Goal: Information Seeking & Learning: Learn about a topic

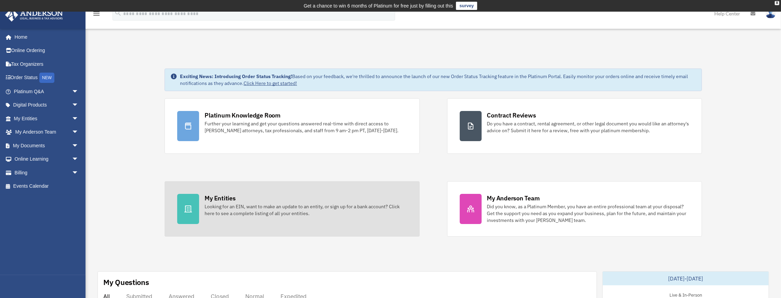
click at [215, 198] on div "My Entities" at bounding box center [220, 198] width 31 height 9
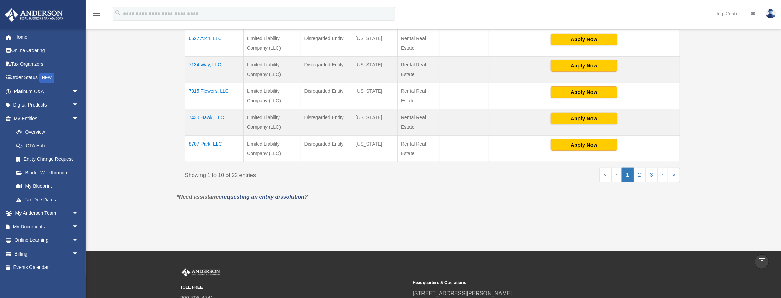
scroll to position [319, 0]
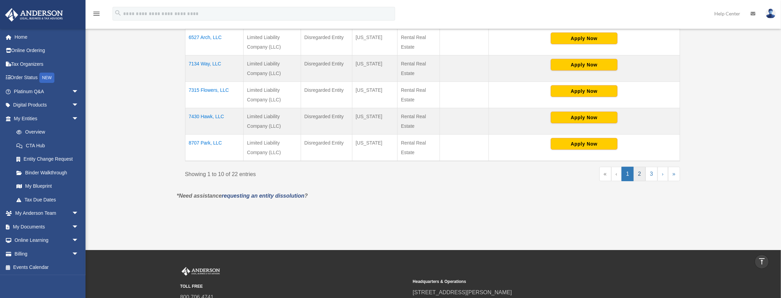
click at [639, 174] on link "2" at bounding box center [640, 174] width 12 height 14
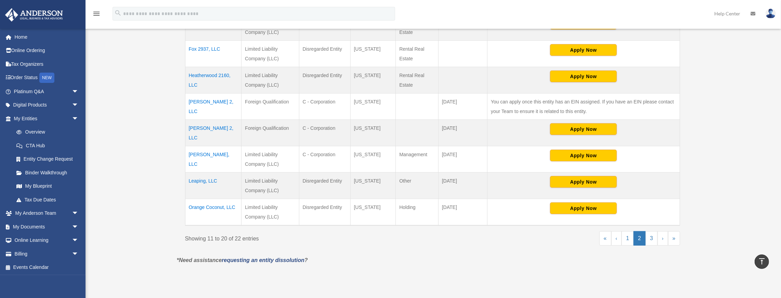
scroll to position [274, 0]
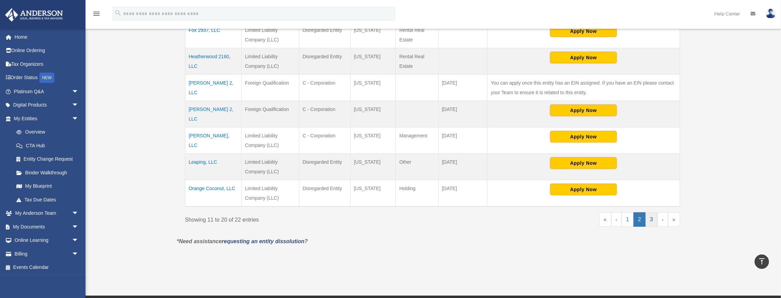
click at [651, 212] on link "3" at bounding box center [651, 219] width 12 height 14
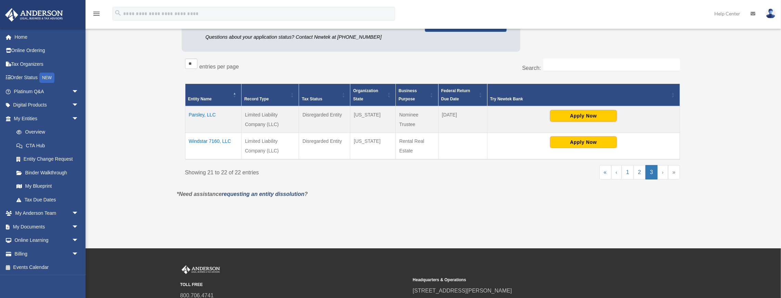
scroll to position [114, 0]
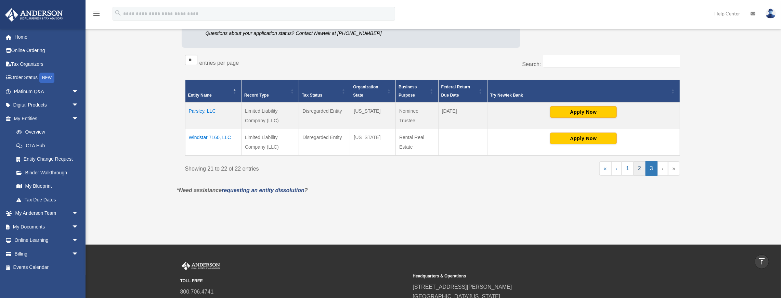
click at [644, 169] on link "2" at bounding box center [640, 168] width 12 height 14
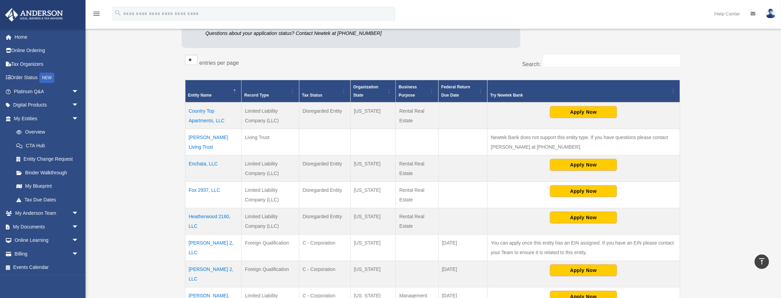
scroll to position [335, 0]
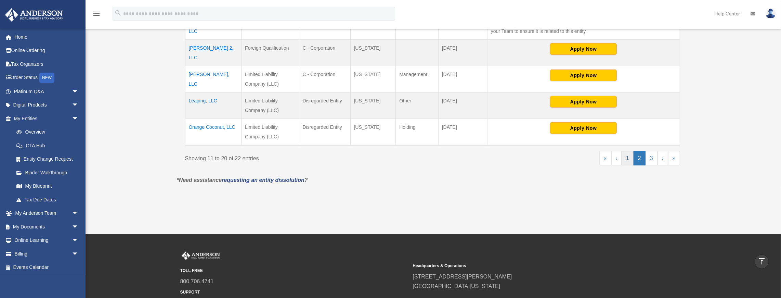
click at [627, 155] on link "1" at bounding box center [628, 158] width 12 height 14
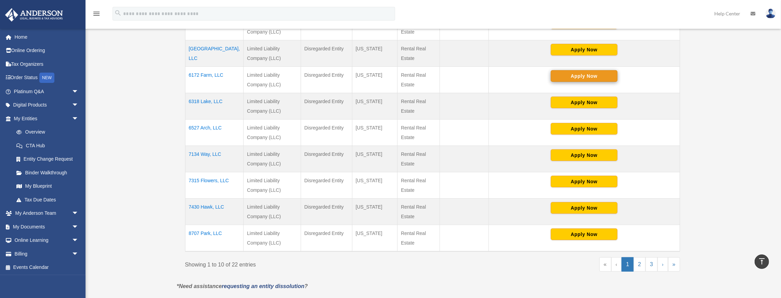
scroll to position [221, 0]
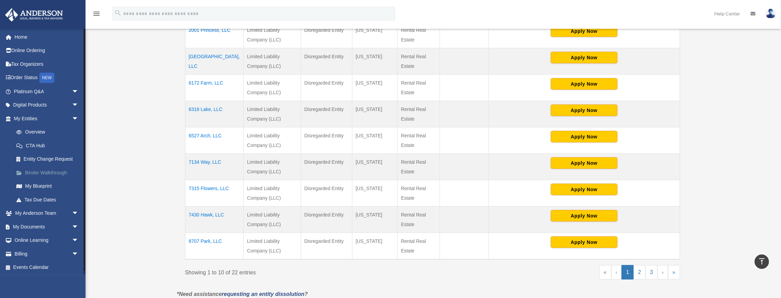
click at [37, 172] on link "Binder Walkthrough" at bounding box center [49, 173] width 79 height 14
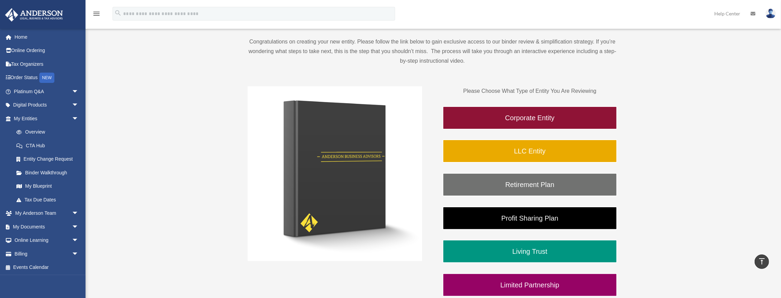
scroll to position [68, 0]
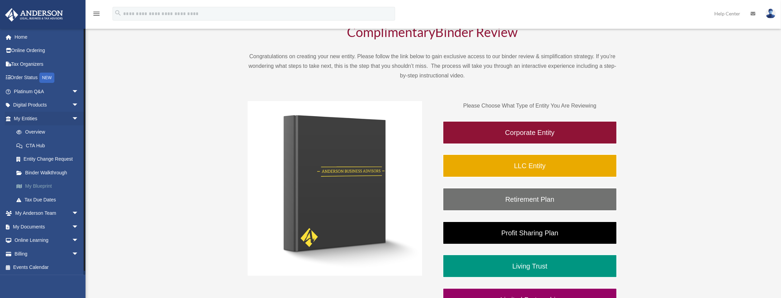
click at [30, 184] on link "My Blueprint" at bounding box center [49, 186] width 79 height 14
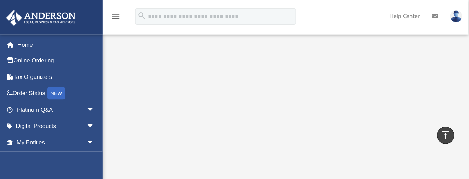
scroll to position [102, 0]
drag, startPoint x: 266, startPoint y: 18, endPoint x: 256, endPoint y: 19, distance: 10.7
click at [256, 19] on div "menu search Site Menu add a.durkin@gmail.com My Profile Reset Password Logout H…" at bounding box center [195, 16] width 380 height 23
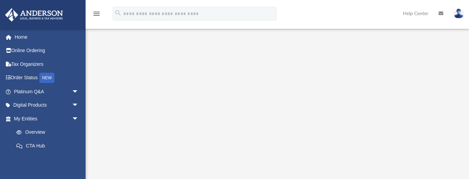
scroll to position [86, 0]
drag, startPoint x: 361, startPoint y: 11, endPoint x: 338, endPoint y: 11, distance: 23.6
click at [338, 11] on div "menu search Site Menu add a.durkin@gmail.com My Profile Reset Password Logout H…" at bounding box center [234, 16] width 458 height 23
click at [85, 63] on div at bounding box center [84, 49] width 1 height 42
click at [96, 12] on icon "menu" at bounding box center [96, 14] width 8 height 8
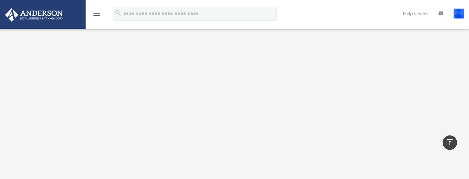
scroll to position [105, 0]
click at [96, 13] on icon "menu" at bounding box center [96, 14] width 8 height 8
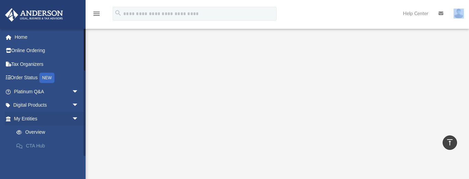
click at [34, 145] on link "CTA Hub" at bounding box center [49, 146] width 79 height 14
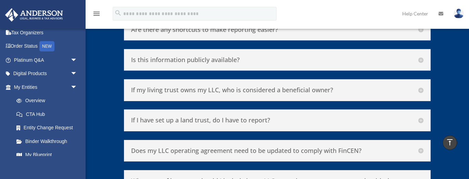
scroll to position [3049, 0]
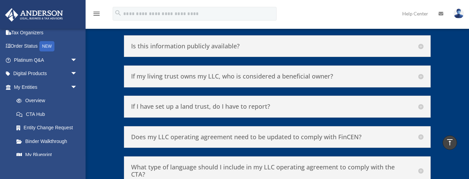
click at [421, 73] on h5 "If my living trust owns my LLC, who is considered a beneficial owner?" at bounding box center [277, 77] width 292 height 8
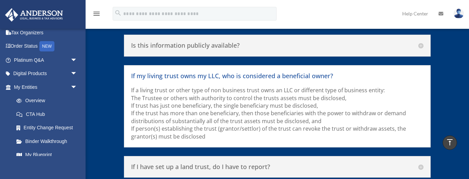
scroll to position [3034, 0]
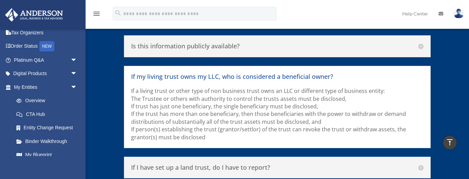
click at [419, 164] on h5 "If I have set up a land trust, do I have to report?" at bounding box center [277, 168] width 292 height 8
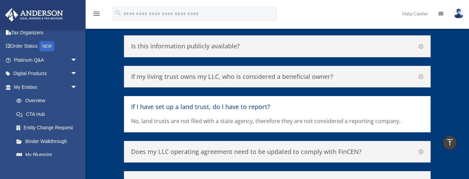
click at [420, 148] on h5 "Does my LLC operating agreement need to be updated to comply with FinCEN?" at bounding box center [277, 152] width 292 height 8
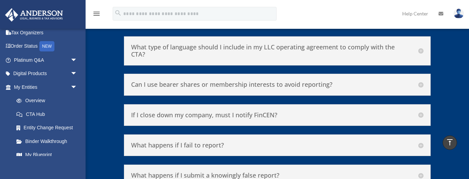
scroll to position [3184, 0]
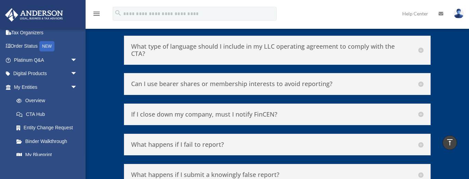
click at [420, 141] on h5 "What happens if I fail to report?" at bounding box center [277, 145] width 292 height 8
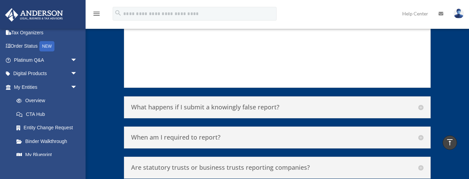
scroll to position [3408, 0]
click at [420, 133] on h5 "When am I required to report?" at bounding box center [277, 137] width 292 height 8
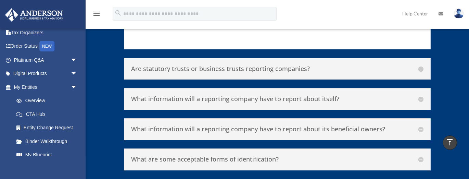
scroll to position [3629, 0]
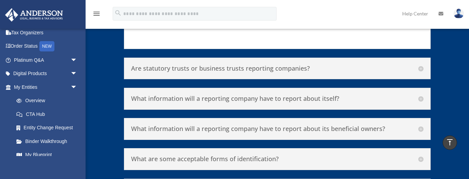
click at [419, 95] on h5 "What information will a reporting company have to report about itself?" at bounding box center [277, 99] width 292 height 8
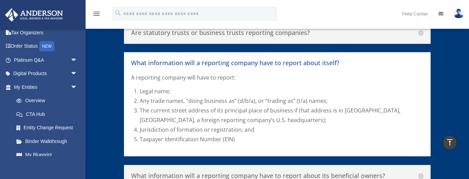
scroll to position [3361, 0]
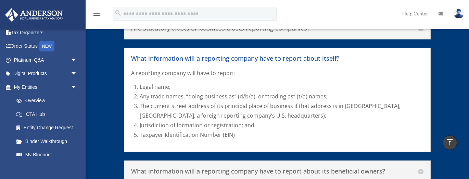
click at [421, 167] on h5 "What information will a reporting company have to report about its beneficial o…" at bounding box center [277, 171] width 292 height 8
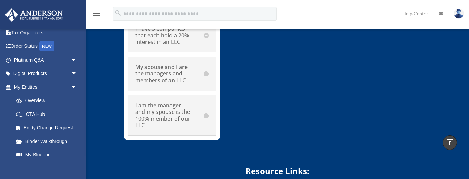
scroll to position [4030, 0]
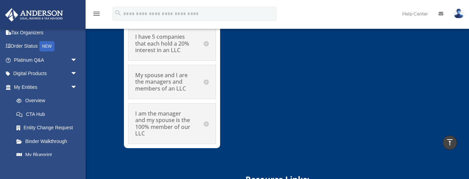
click at [32, 32] on link "Tax Organizers" at bounding box center [46, 33] width 83 height 14
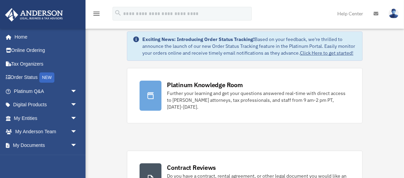
scroll to position [14, 0]
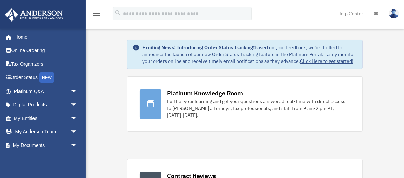
click at [97, 15] on icon "menu" at bounding box center [96, 14] width 8 height 8
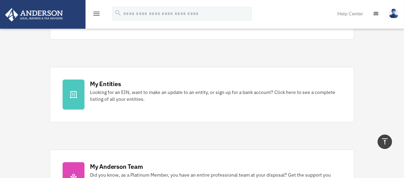
scroll to position [192, 0]
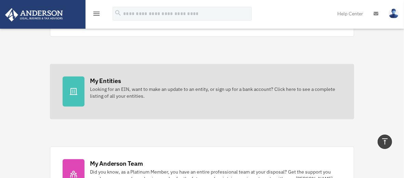
click at [95, 81] on div "My Entities" at bounding box center [105, 81] width 31 height 9
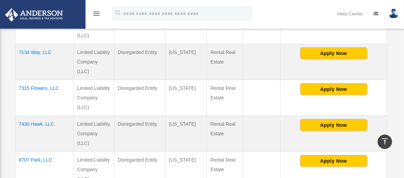
scroll to position [356, 0]
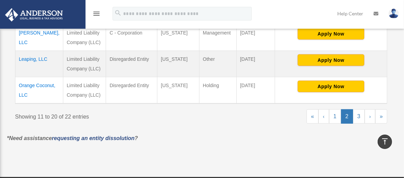
scroll to position [389, 0]
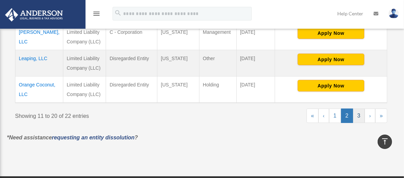
click at [358, 115] on link "3" at bounding box center [359, 116] width 12 height 14
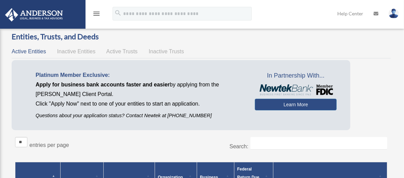
scroll to position [0, 0]
